Goal: Task Accomplishment & Management: Complete application form

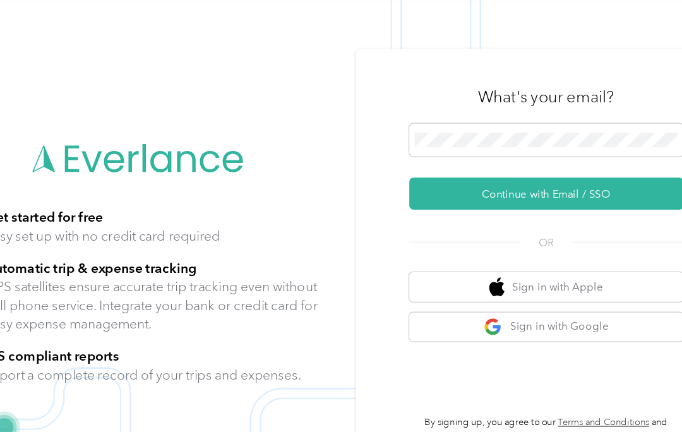
click at [493, 181] on button "Continue with Email / SSO" at bounding box center [507, 182] width 227 height 27
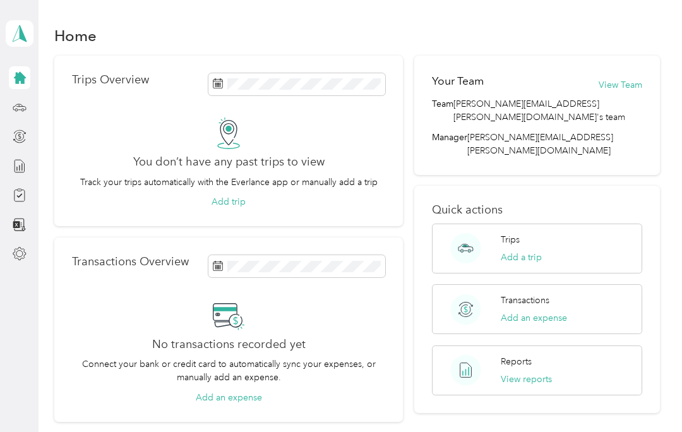
click at [21, 40] on icon at bounding box center [19, 34] width 19 height 18
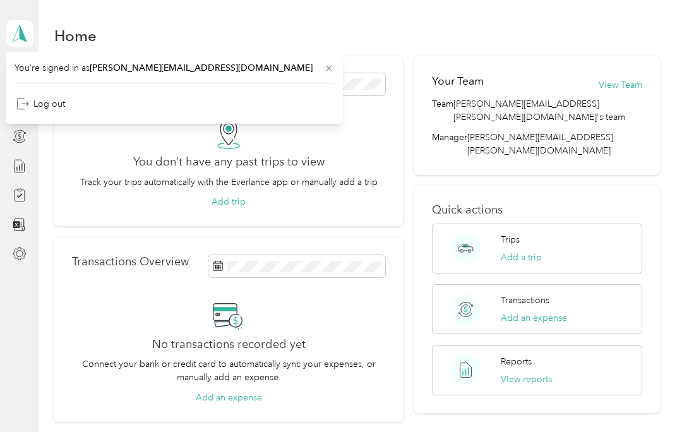
click at [167, 220] on div "Trips Overview You don’t have any past trips to view Track your trips automatic…" at bounding box center [228, 141] width 349 height 171
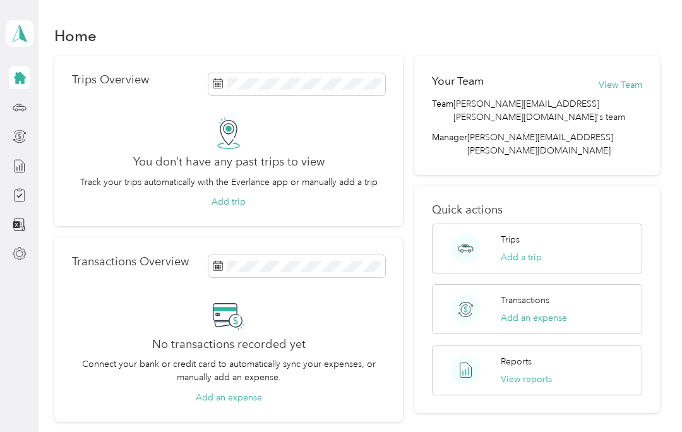
click at [30, 130] on div at bounding box center [19, 136] width 21 height 23
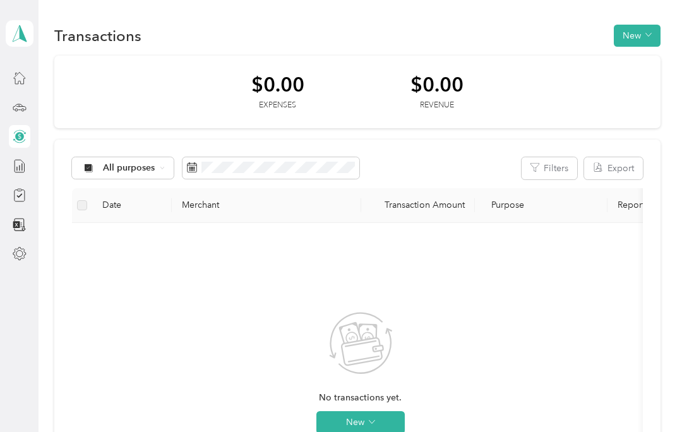
click at [29, 217] on div at bounding box center [19, 225] width 21 height 23
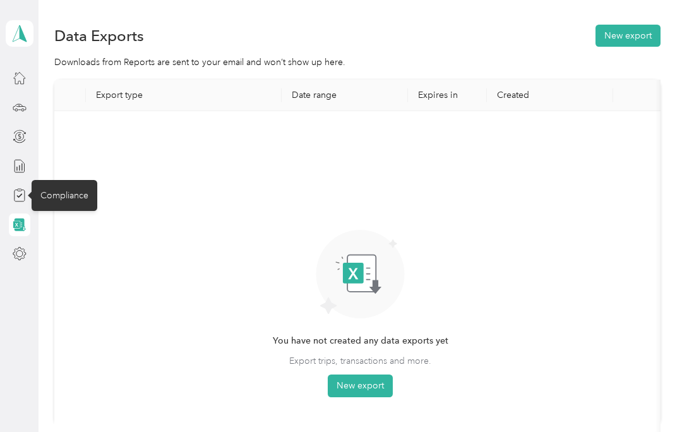
click at [78, 193] on div "Compliance" at bounding box center [65, 195] width 66 height 31
click at [48, 193] on div "Compliance" at bounding box center [65, 195] width 66 height 31
click at [21, 196] on icon at bounding box center [20, 195] width 14 height 14
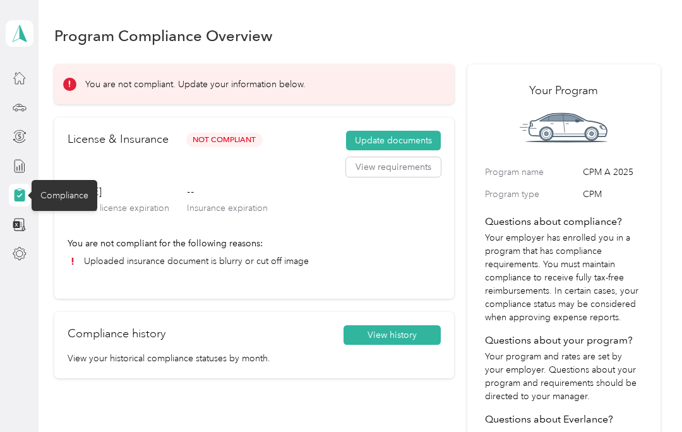
scroll to position [16, 0]
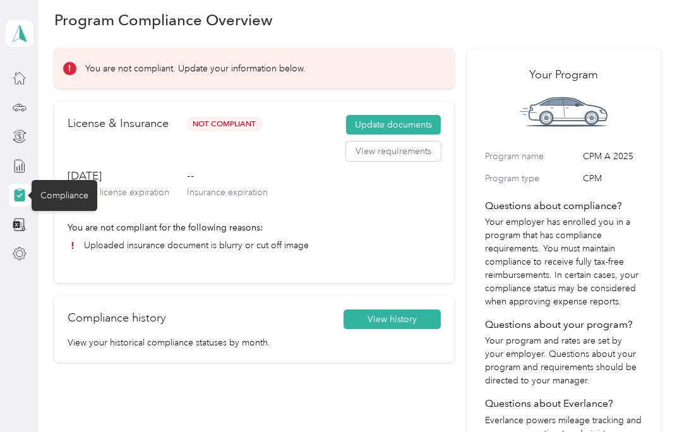
click at [432, 124] on button "Update documents" at bounding box center [393, 125] width 95 height 20
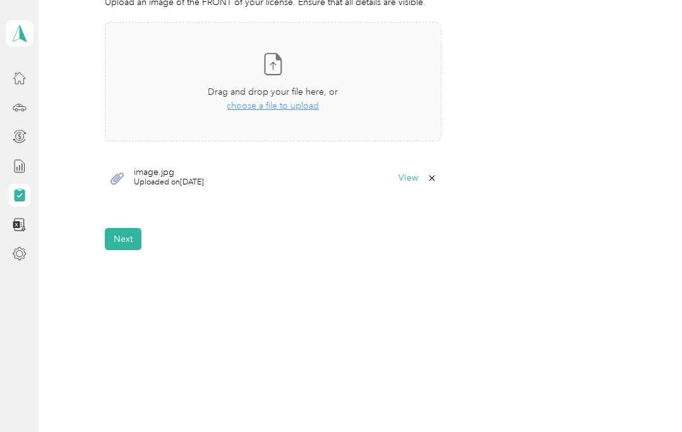
scroll to position [394, 0]
click at [141, 242] on button "Next" at bounding box center [123, 240] width 37 height 22
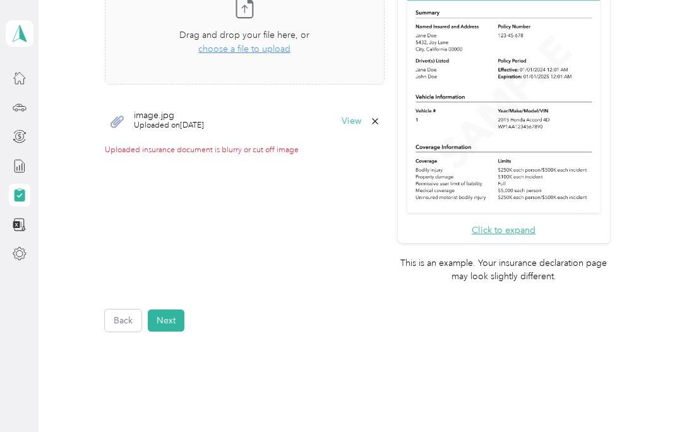
click at [257, 6] on icon at bounding box center [244, 6] width 25 height 25
click at [186, 120] on span "Uploaded on [DATE]" at bounding box center [169, 125] width 70 height 11
click at [361, 119] on button "View" at bounding box center [352, 121] width 20 height 9
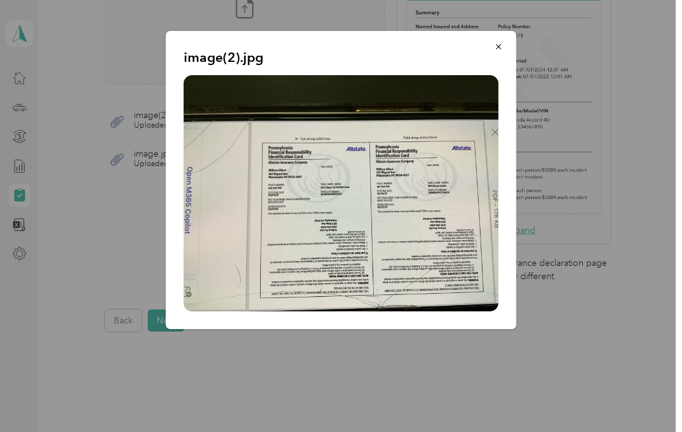
click at [502, 44] on icon "button" at bounding box center [499, 46] width 9 height 9
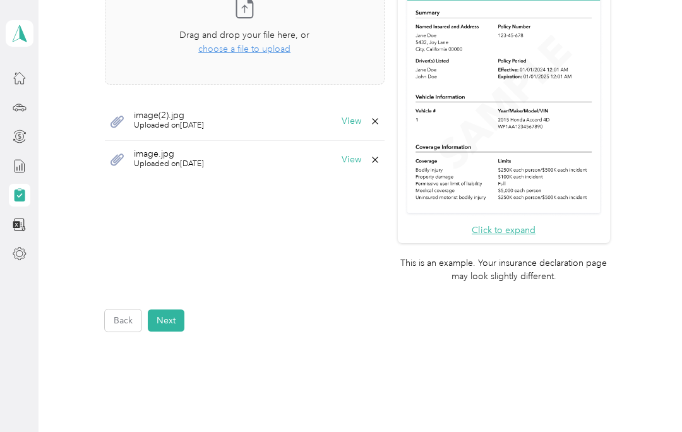
click at [178, 310] on button "Next" at bounding box center [166, 321] width 37 height 22
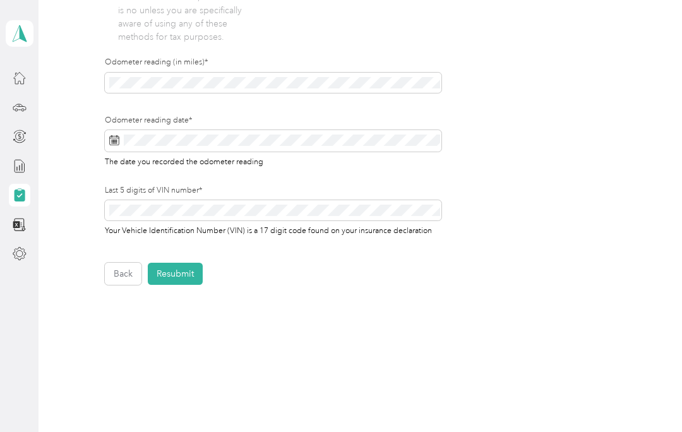
scroll to position [433, 0]
click at [188, 272] on button "Resubmit" at bounding box center [175, 273] width 55 height 22
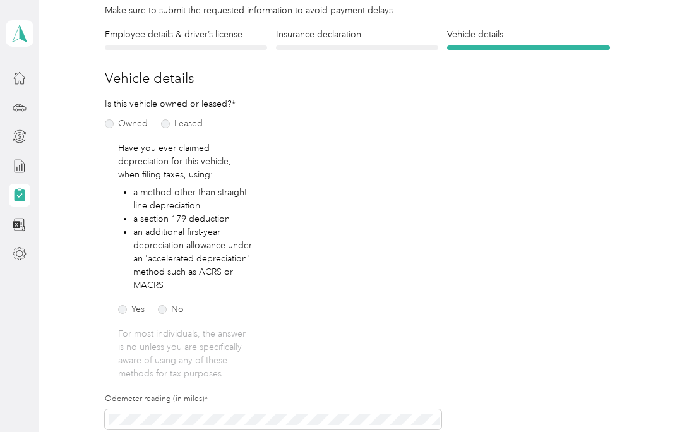
scroll to position [15, 0]
